Goal: Task Accomplishment & Management: Use online tool/utility

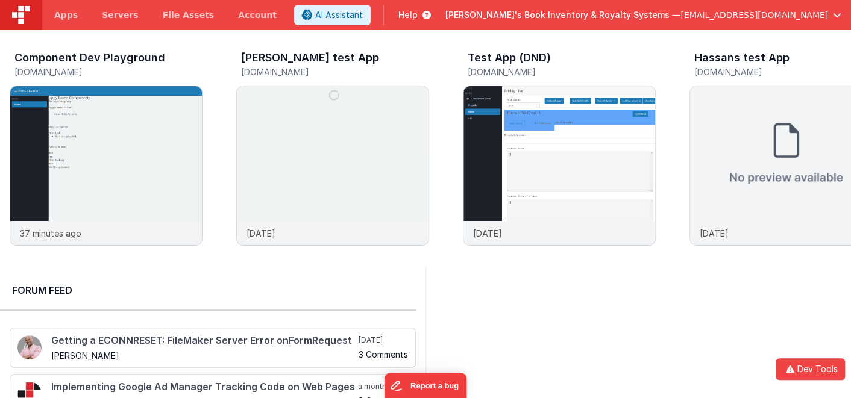
click at [681, 12] on span "[PERSON_NAME]'s Book Inventory & Royalty Systems —" at bounding box center [562, 15] width 235 height 12
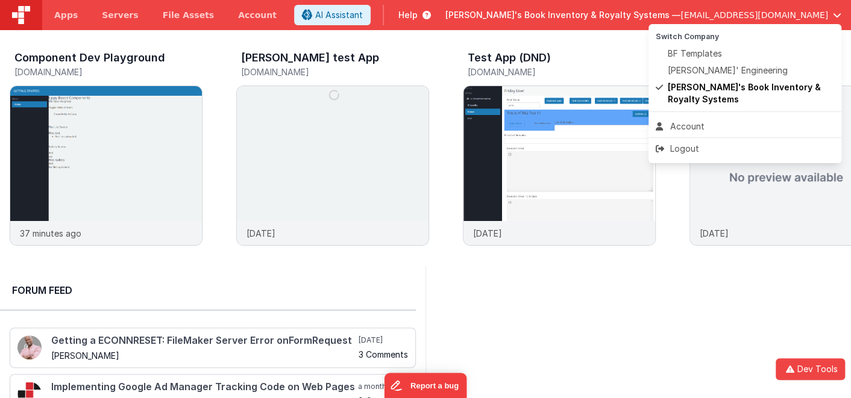
click at [644, 319] on button at bounding box center [425, 199] width 851 height 398
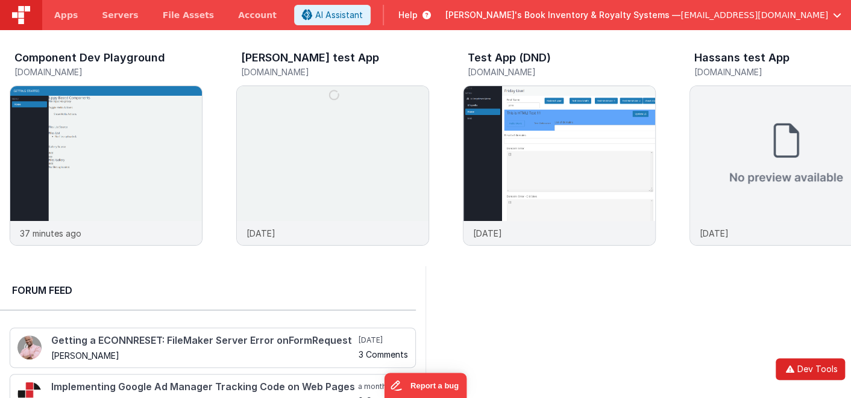
click at [805, 369] on button "Dev Tools" at bounding box center [810, 370] width 69 height 22
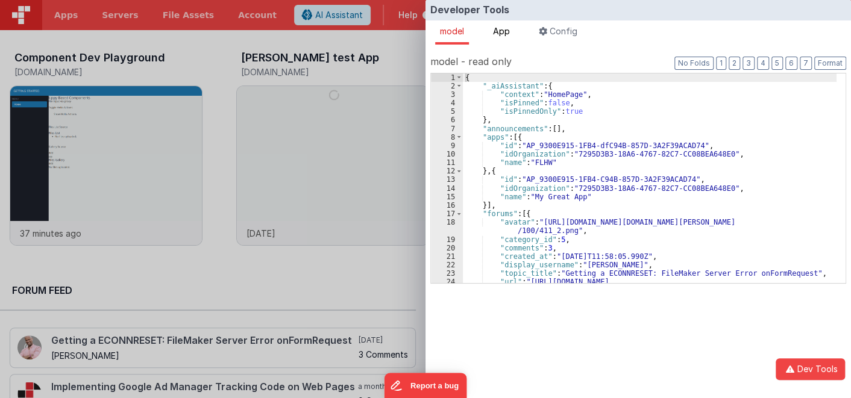
click at [506, 33] on span "App" at bounding box center [501, 31] width 17 height 10
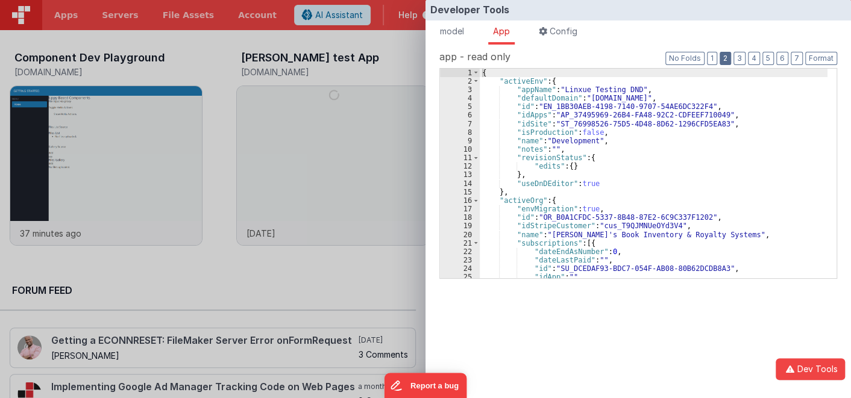
click at [726, 58] on button "2" at bounding box center [725, 58] width 11 height 13
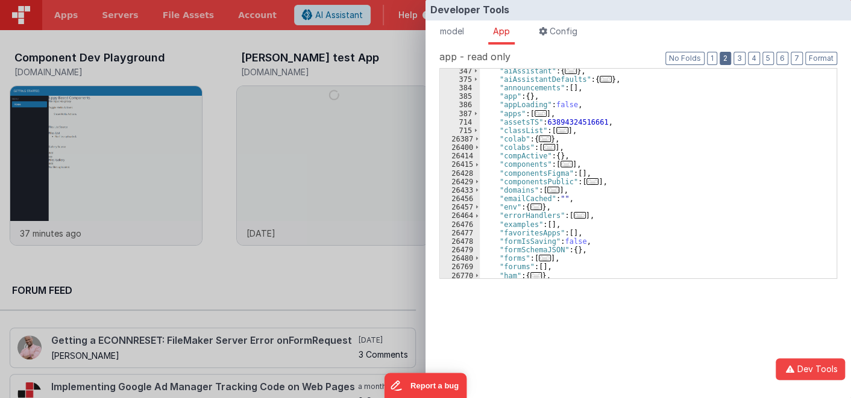
scroll to position [72, 0]
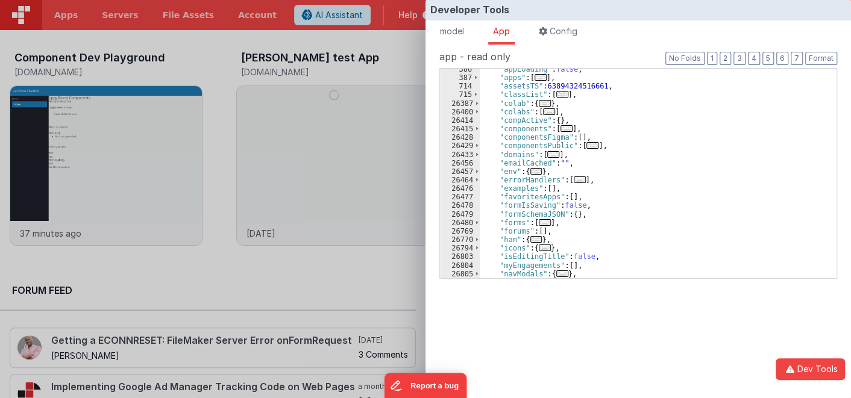
click at [535, 238] on span "..." at bounding box center [536, 239] width 12 height 7
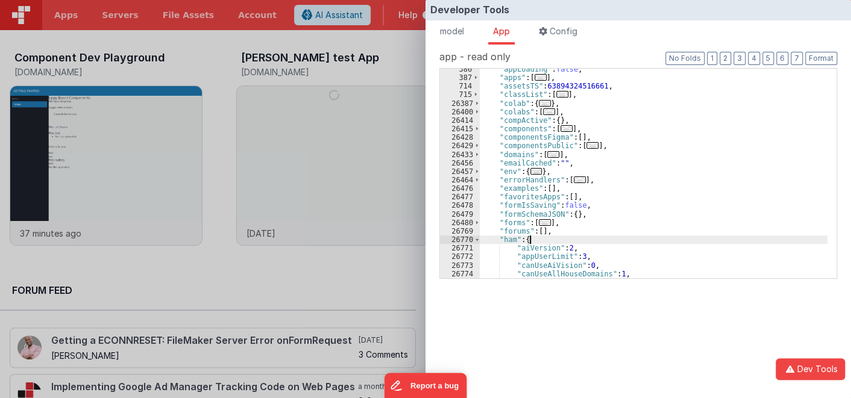
click at [363, 269] on div "Developer Tools model App Params Log (15) Misc Windows Config model - read only…" at bounding box center [425, 199] width 851 height 398
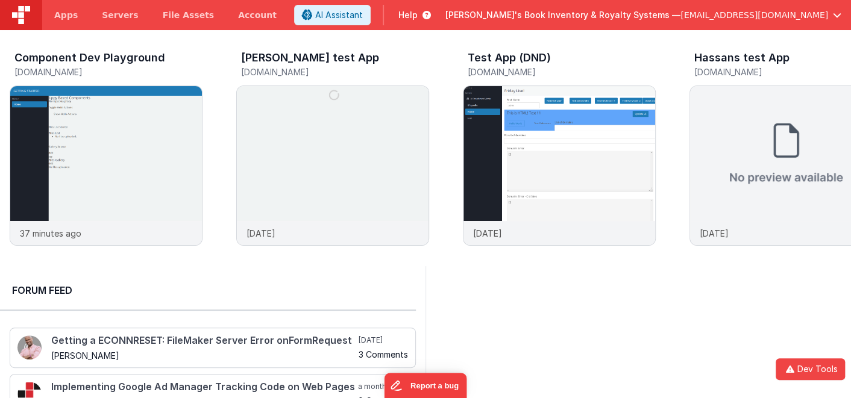
click at [730, 16] on span "[EMAIL_ADDRESS][DOMAIN_NAME]" at bounding box center [755, 15] width 148 height 12
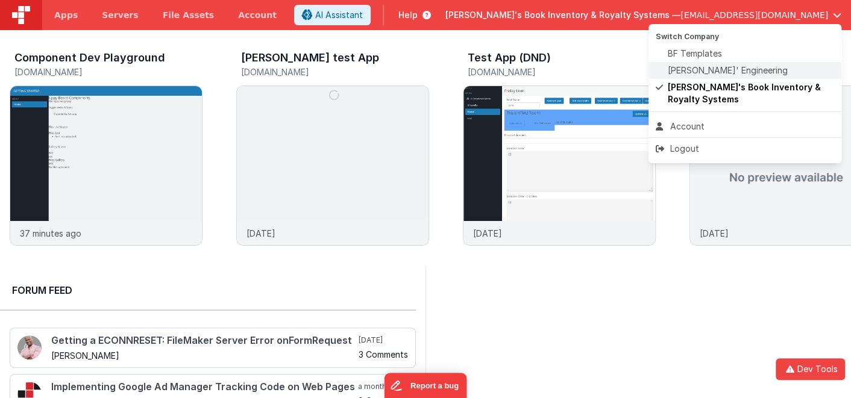
click at [715, 67] on span "[PERSON_NAME]' Engineering" at bounding box center [728, 70] width 120 height 12
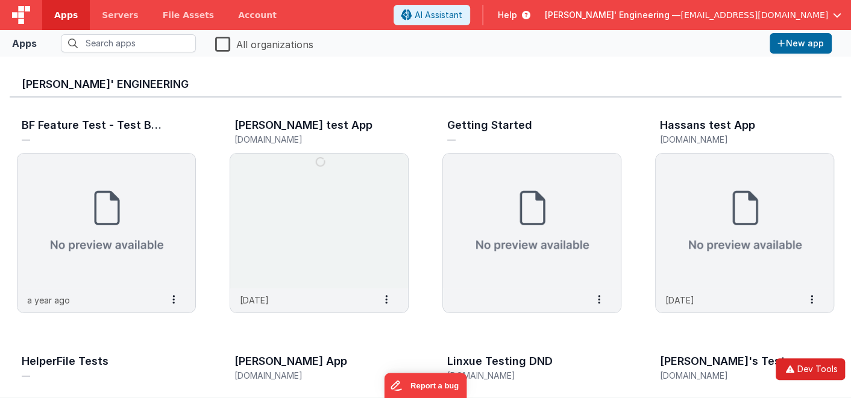
click at [802, 365] on button "Dev Tools" at bounding box center [810, 370] width 69 height 22
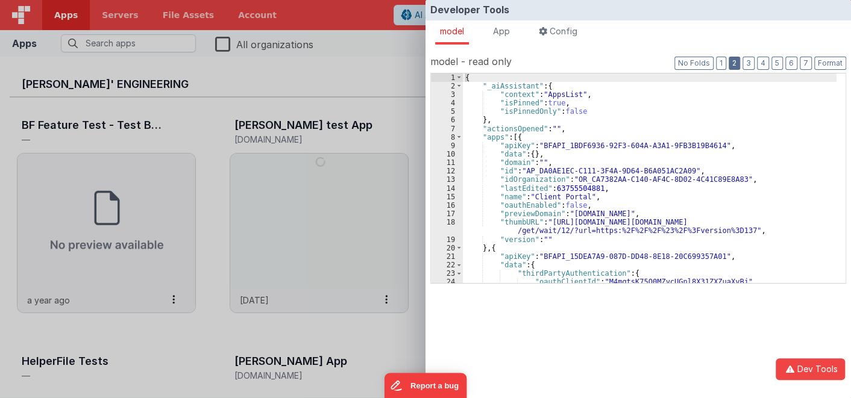
click at [740, 63] on button "2" at bounding box center [734, 63] width 11 height 13
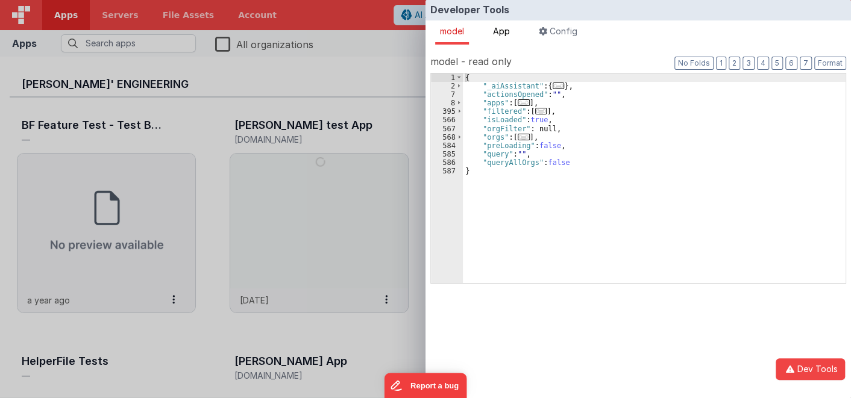
click at [510, 28] on span "App" at bounding box center [501, 31] width 17 height 10
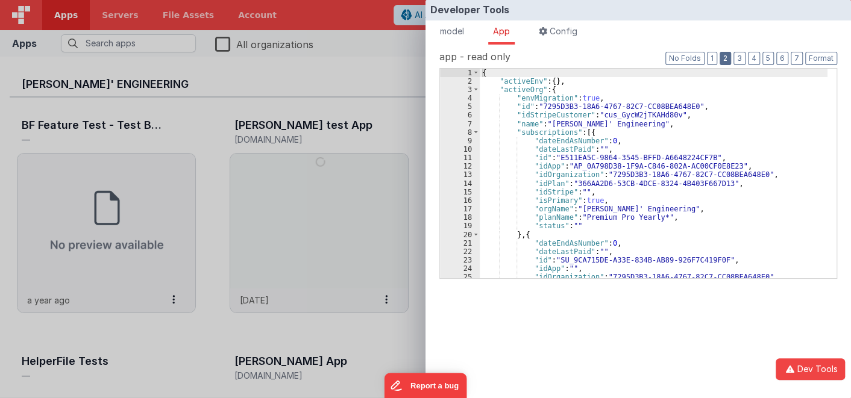
click at [728, 57] on button "2" at bounding box center [725, 58] width 11 height 13
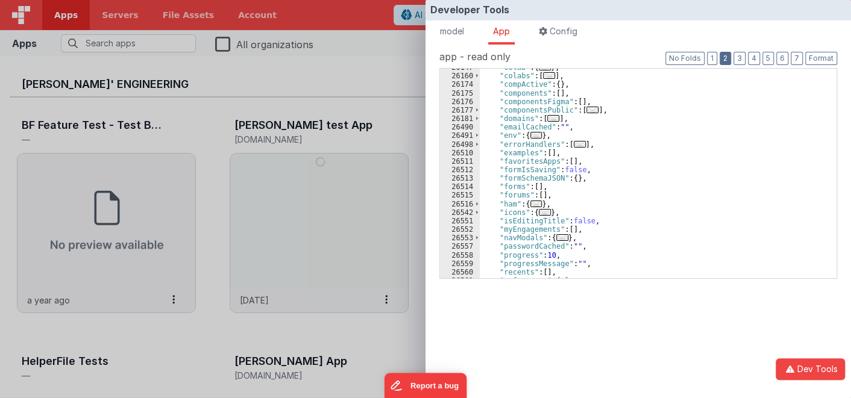
scroll to position [107, 0]
click at [533, 204] on span "..." at bounding box center [536, 204] width 12 height 7
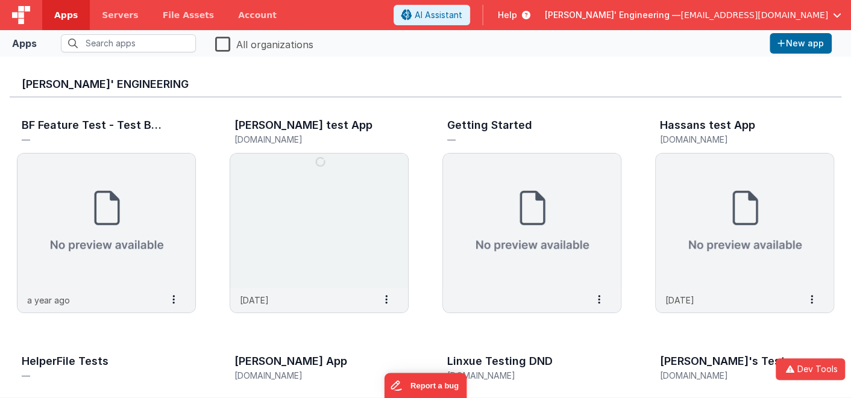
click at [409, 116] on div "Developer Tools model App Params Log (16) Misc Windows Config model - read only…" at bounding box center [425, 199] width 851 height 398
